Goal: Transaction & Acquisition: Purchase product/service

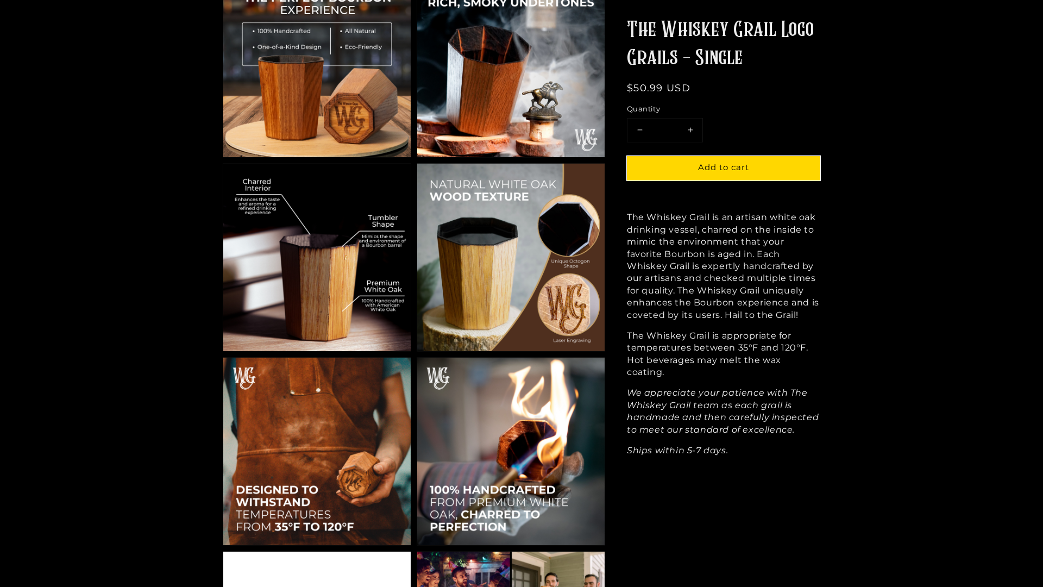
scroll to position [1050, 0]
